Goal: Check status: Check status

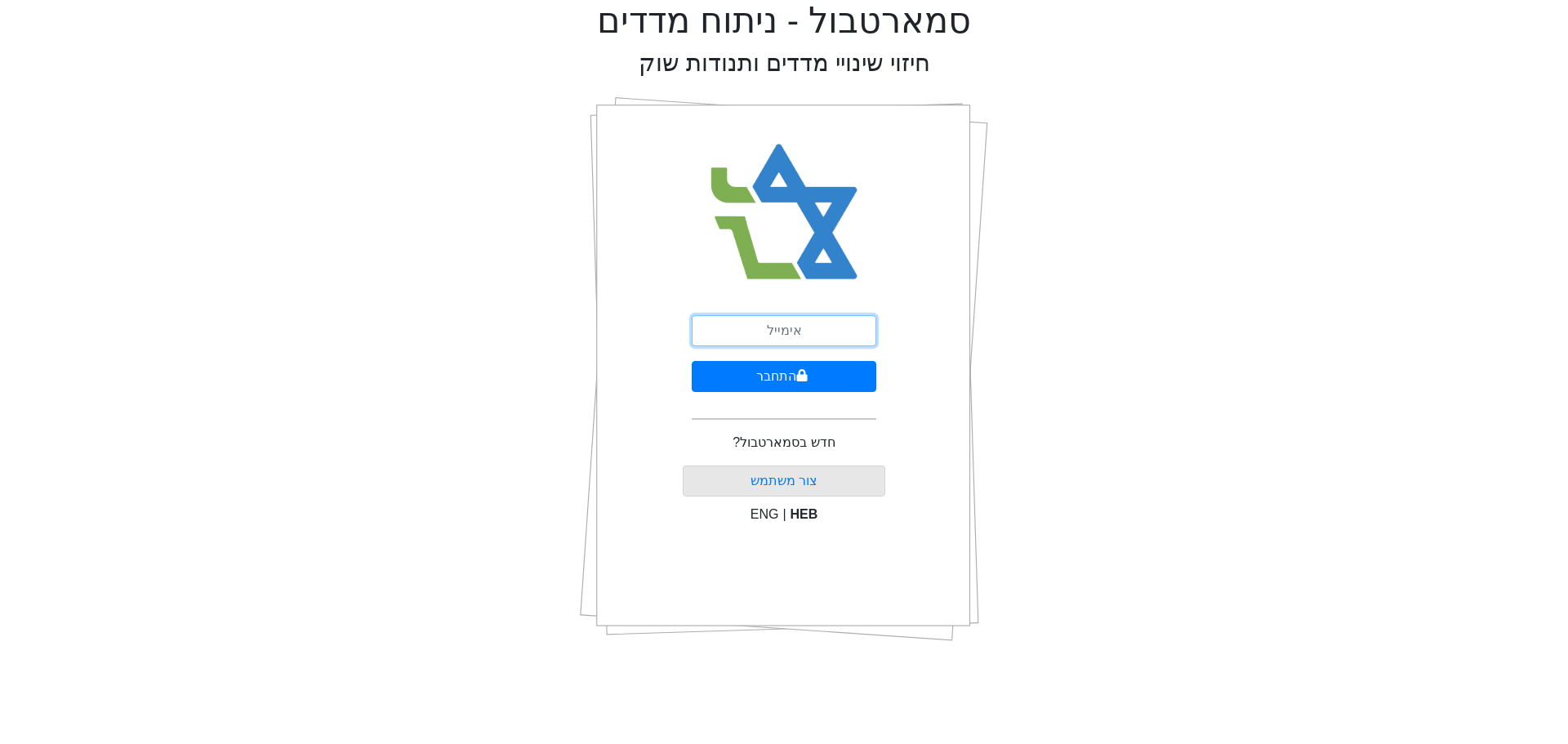
click at [745, 328] on input "email" at bounding box center [784, 330] width 184 height 31
type input "[EMAIL_ADDRESS][DOMAIN_NAME]"
click at [789, 380] on button "התחבר" at bounding box center [784, 376] width 184 height 31
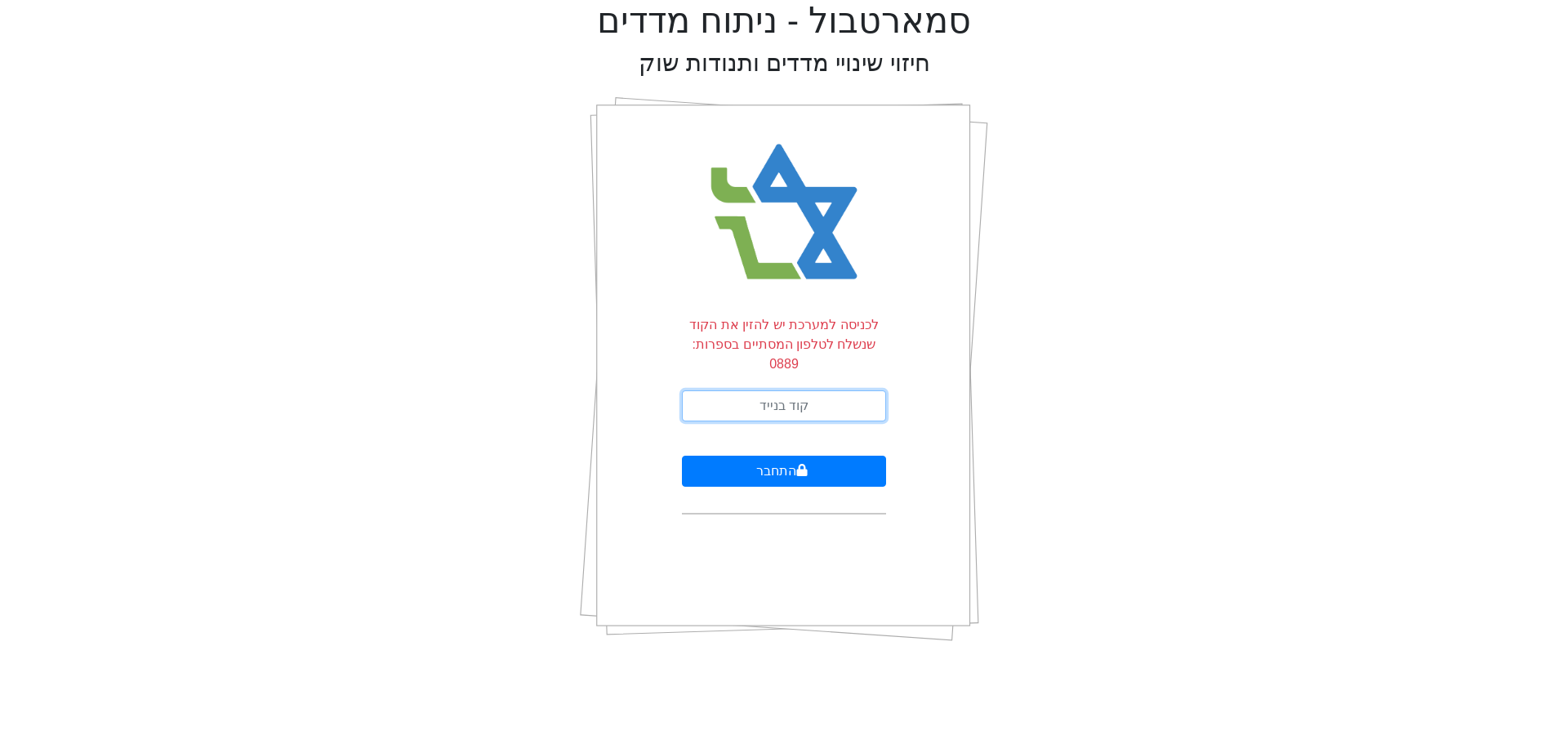
click at [701, 390] on input "text" at bounding box center [784, 406] width 204 height 31
type input "891093"
click at [681, 456] on button "התחבר" at bounding box center [784, 471] width 204 height 31
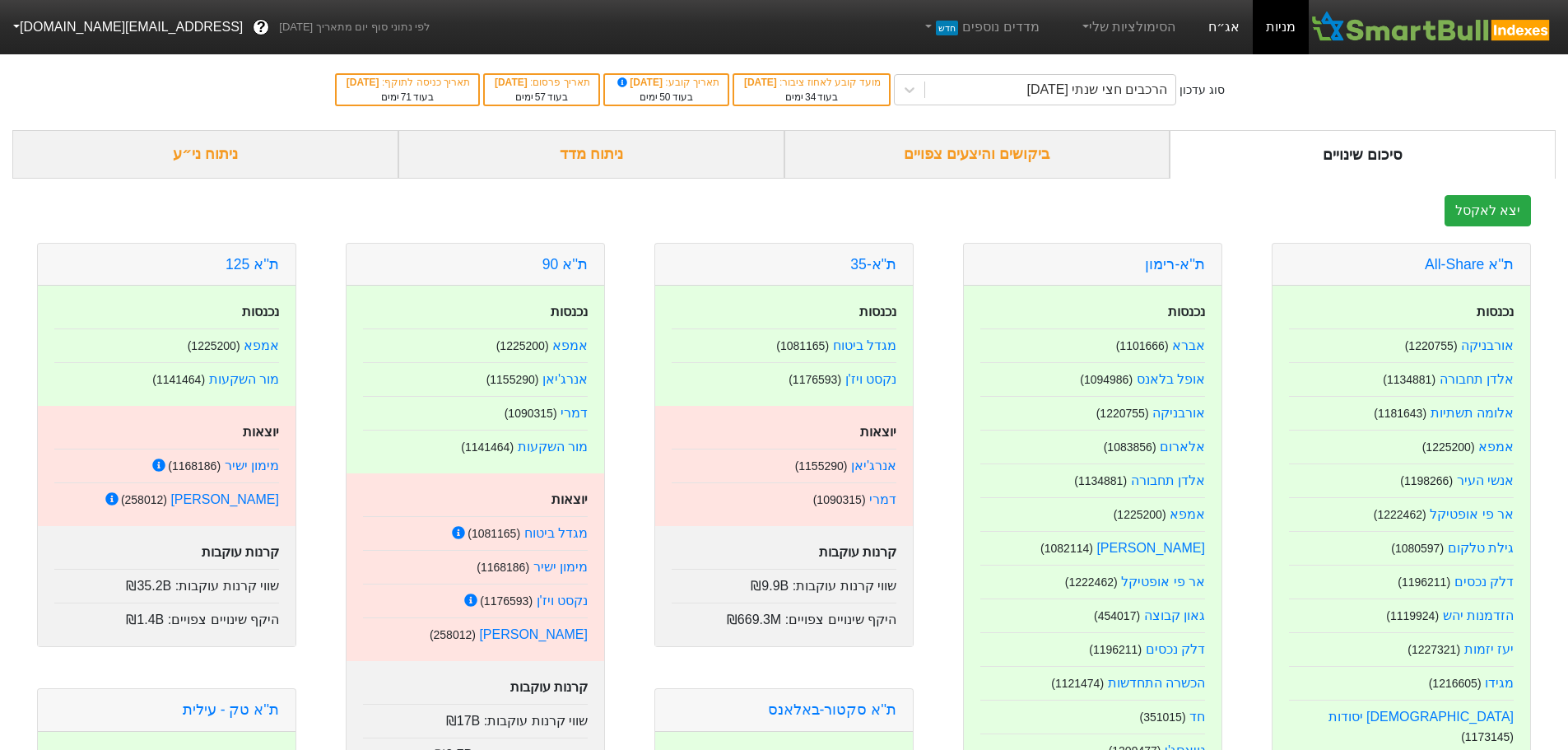
click at [1240, 23] on link "אג״ח" at bounding box center [1224, 27] width 57 height 54
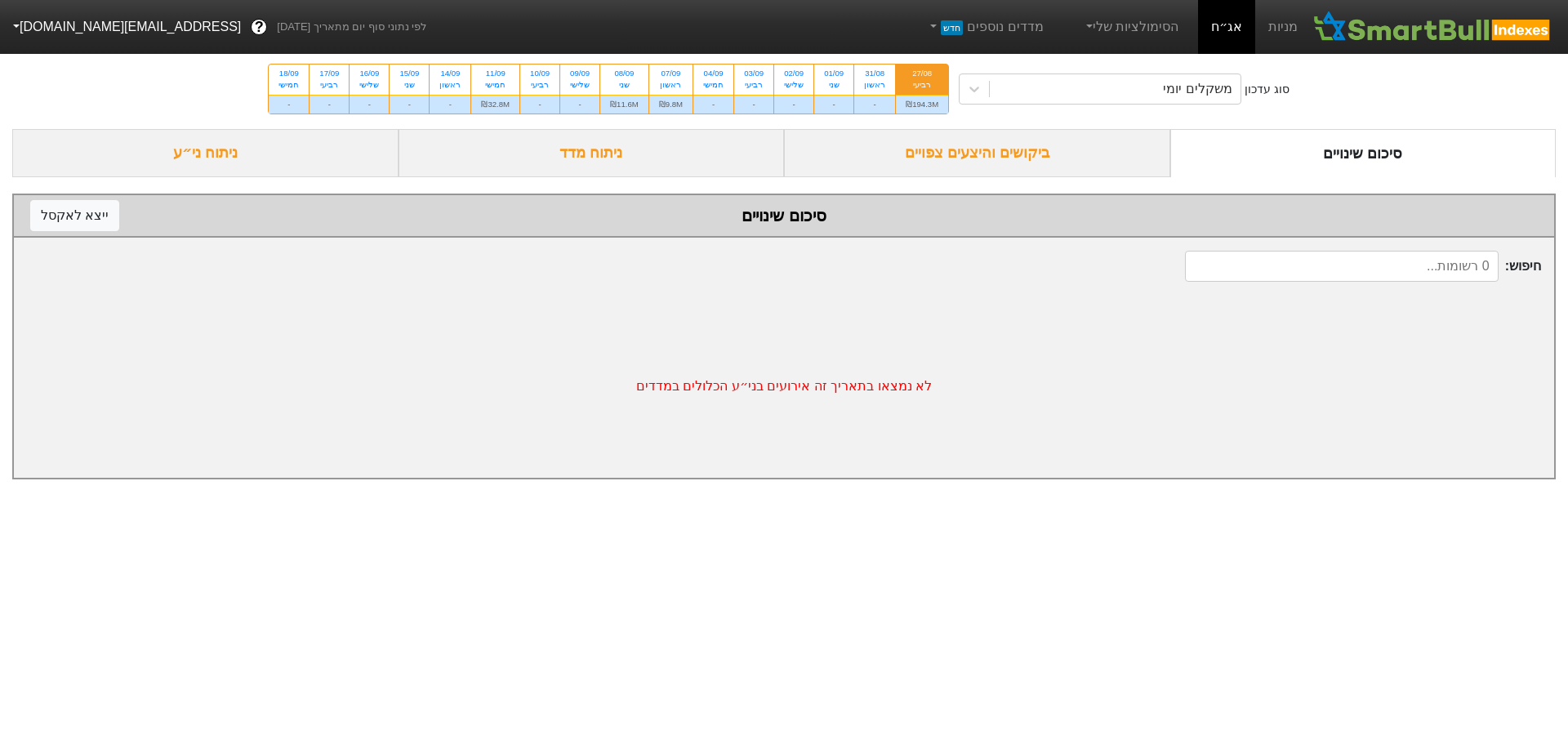
click at [896, 151] on div "ביקושים והיצעים צפויים" at bounding box center [976, 152] width 386 height 48
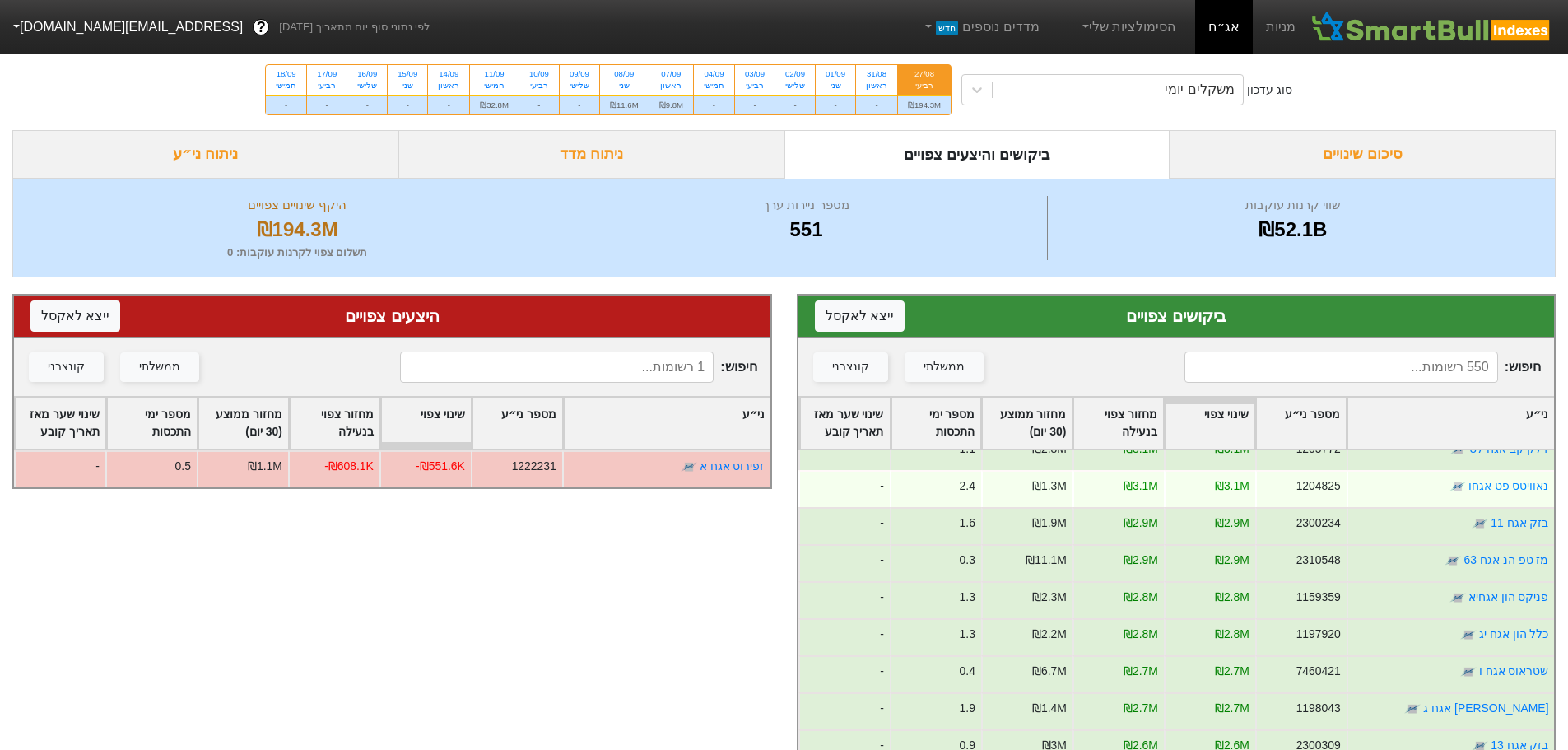
scroll to position [576, 0]
